Goal: Find specific page/section: Find specific page/section

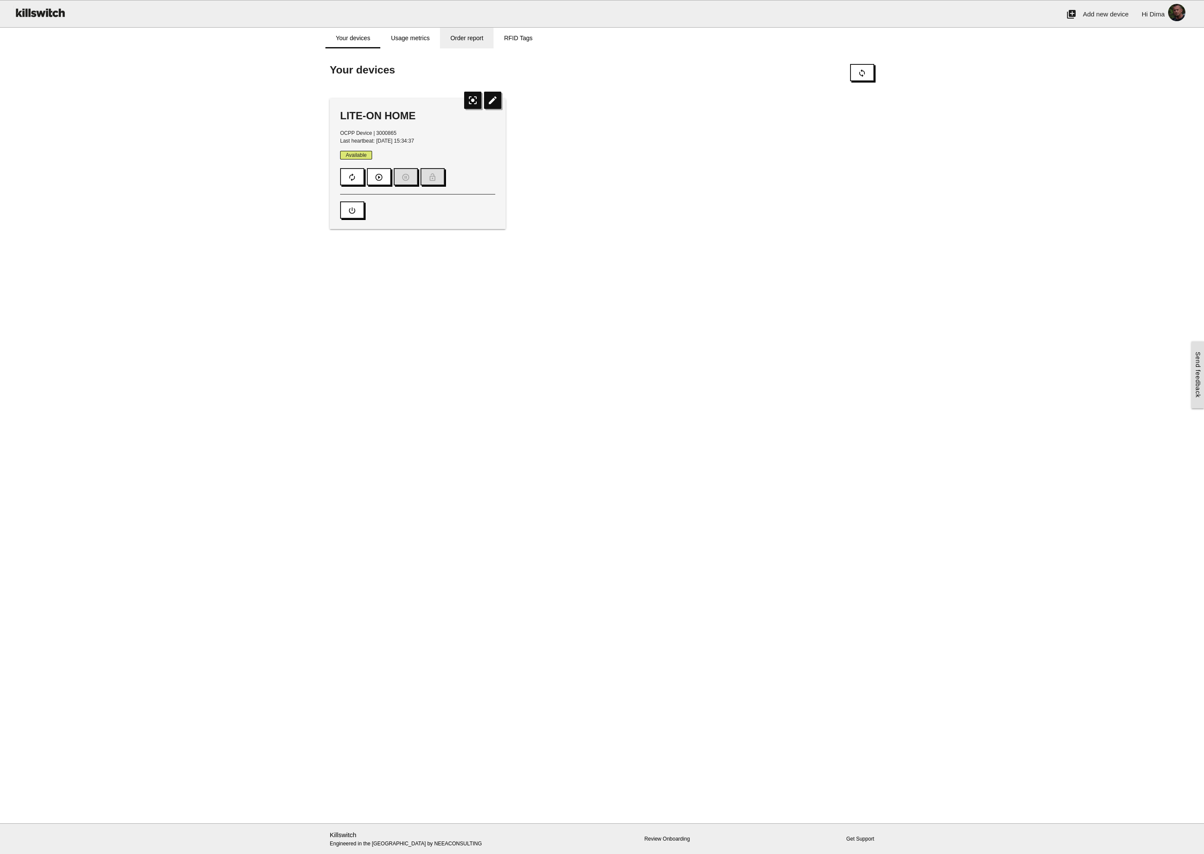
click at [469, 44] on link "Order report" at bounding box center [467, 38] width 54 height 21
